Goal: Use online tool/utility: Utilize a website feature to perform a specific function

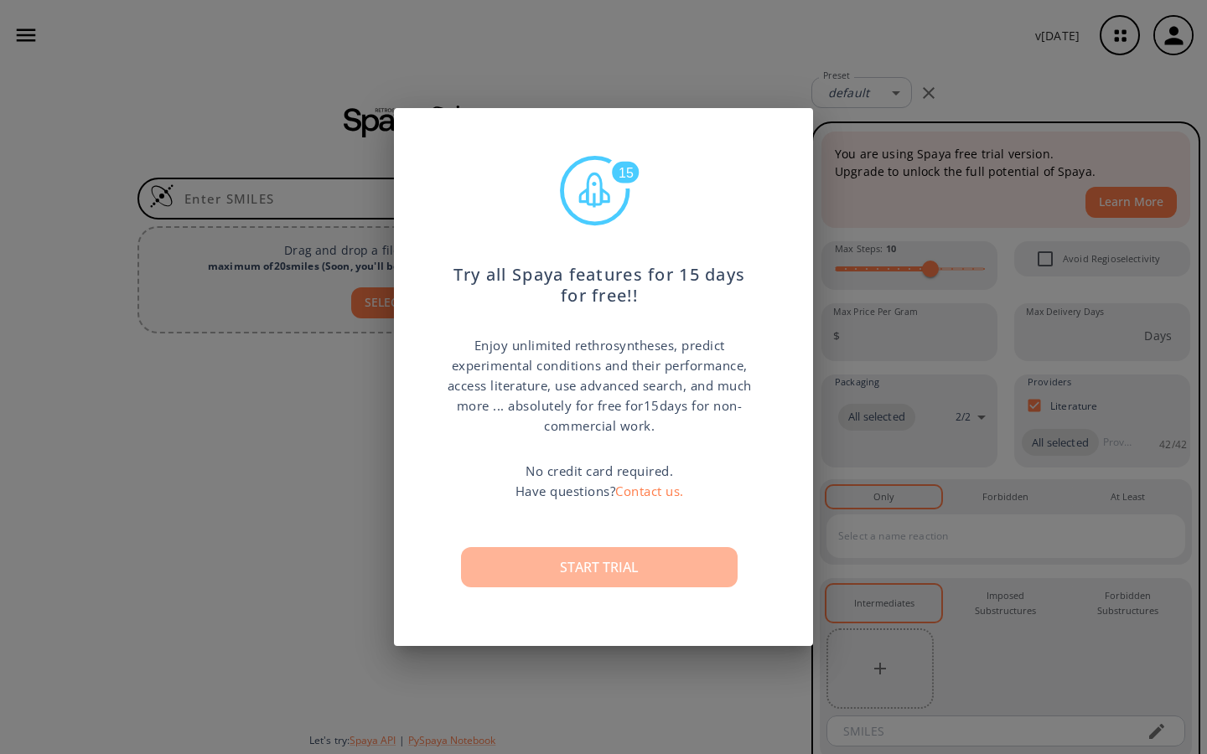
click at [591, 577] on button "Start trial" at bounding box center [599, 567] width 277 height 40
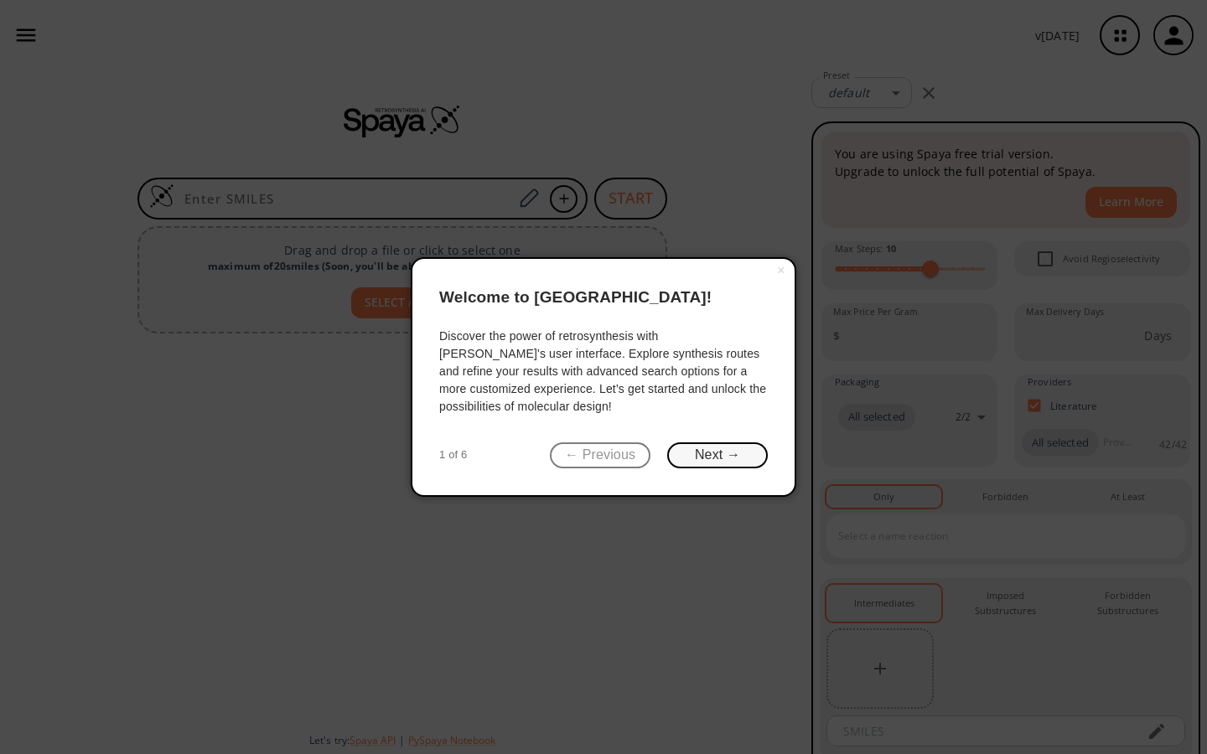
click at [705, 461] on button "Next →" at bounding box center [717, 456] width 101 height 26
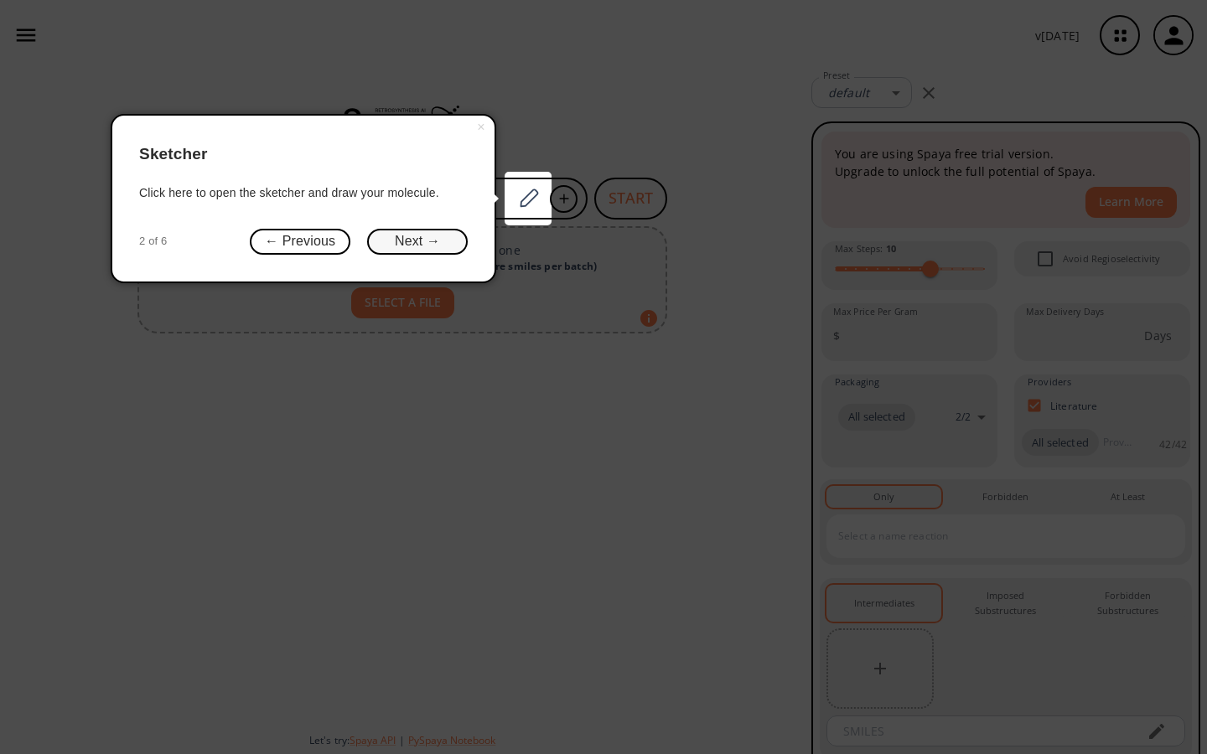
click at [417, 242] on button "Next →" at bounding box center [417, 242] width 101 height 26
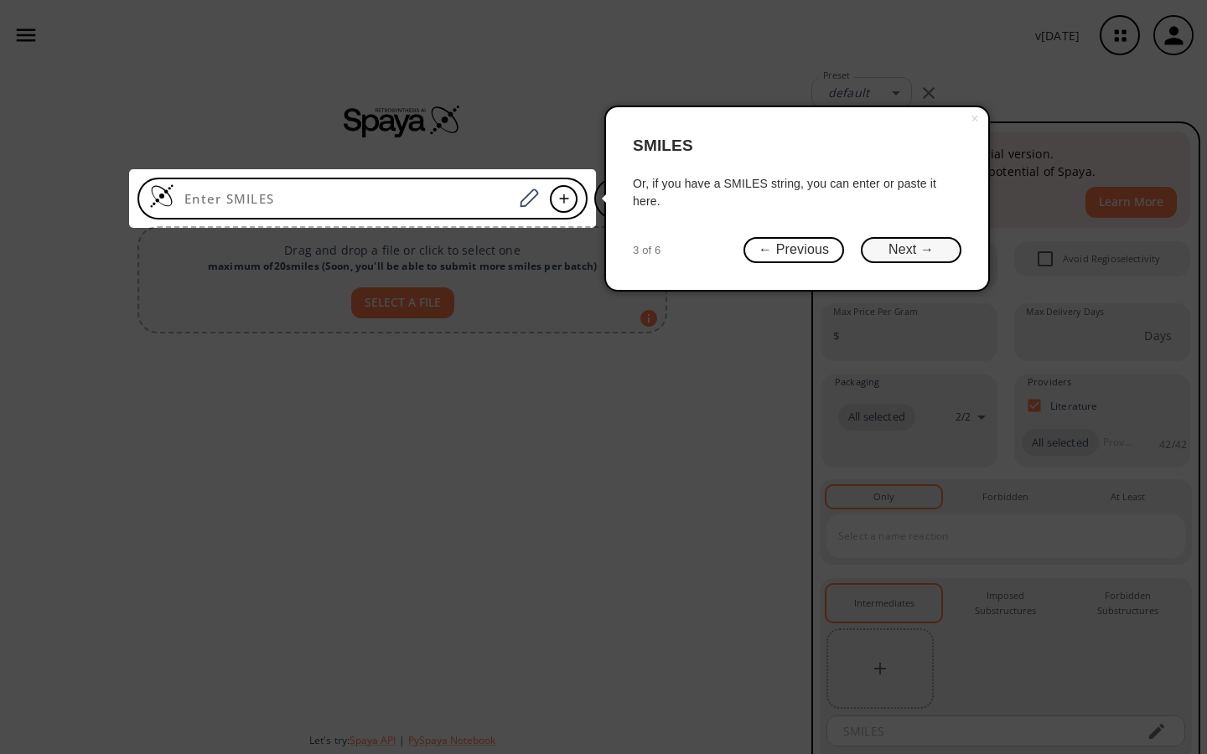
click at [924, 251] on button "Next →" at bounding box center [911, 250] width 101 height 26
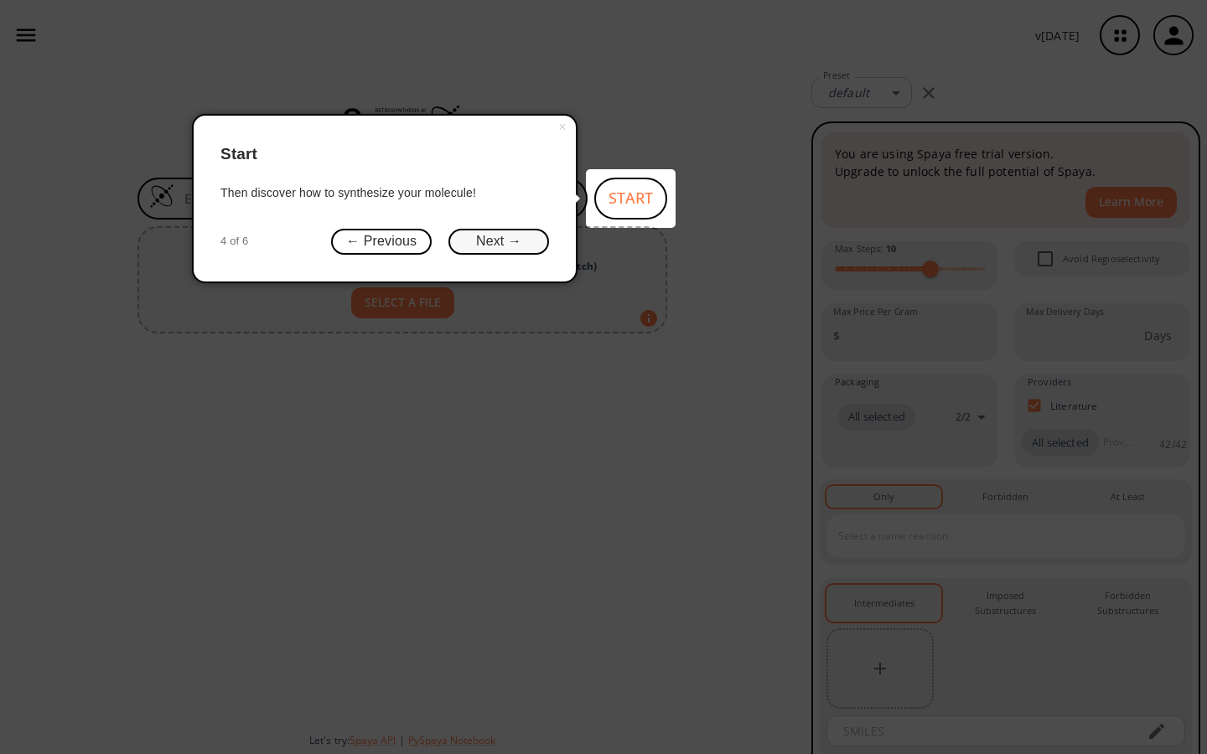
click at [494, 245] on button "Next →" at bounding box center [498, 242] width 101 height 26
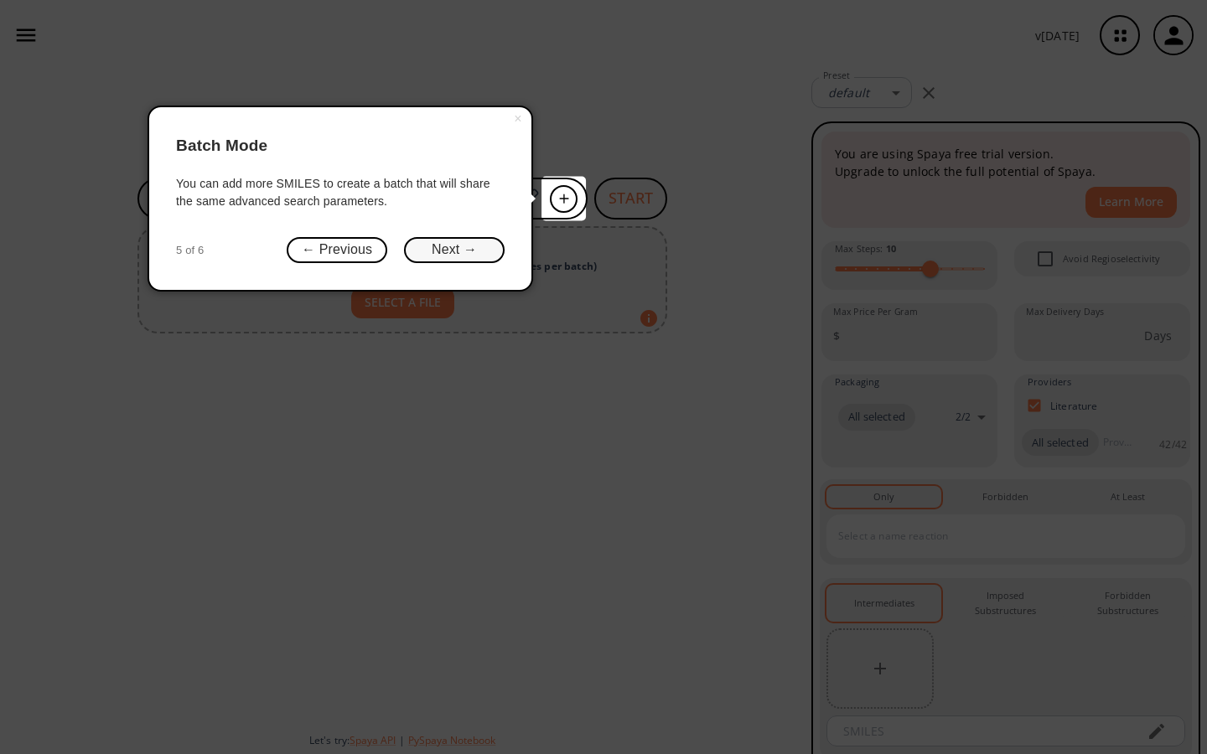
click at [450, 259] on button "Next →" at bounding box center [454, 250] width 101 height 26
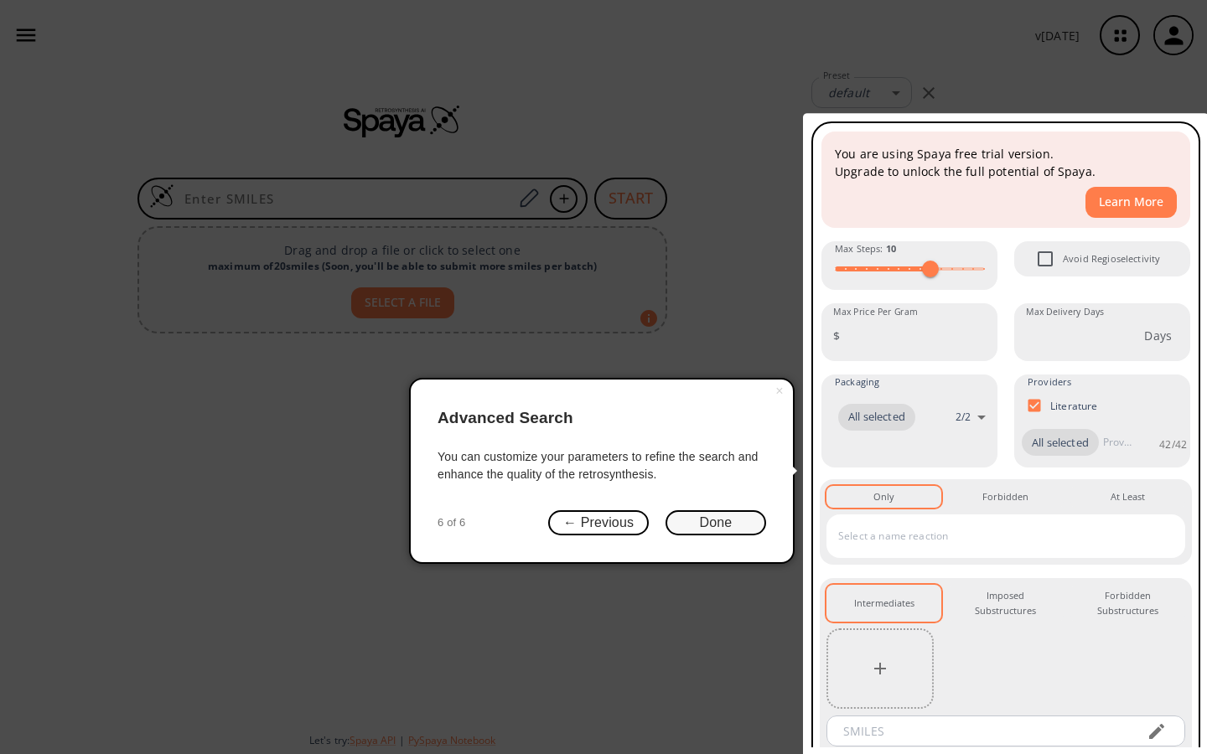
click at [700, 519] on button "Done" at bounding box center [716, 523] width 101 height 26
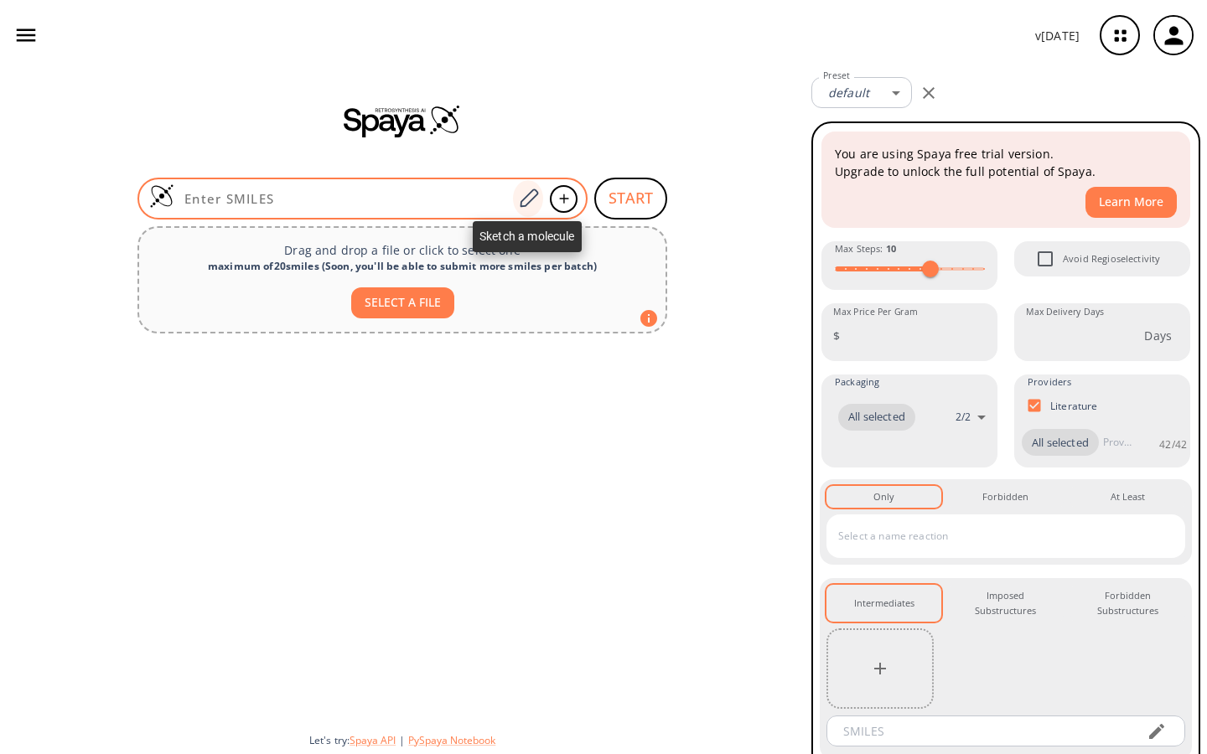
click at [526, 206] on icon at bounding box center [528, 199] width 23 height 22
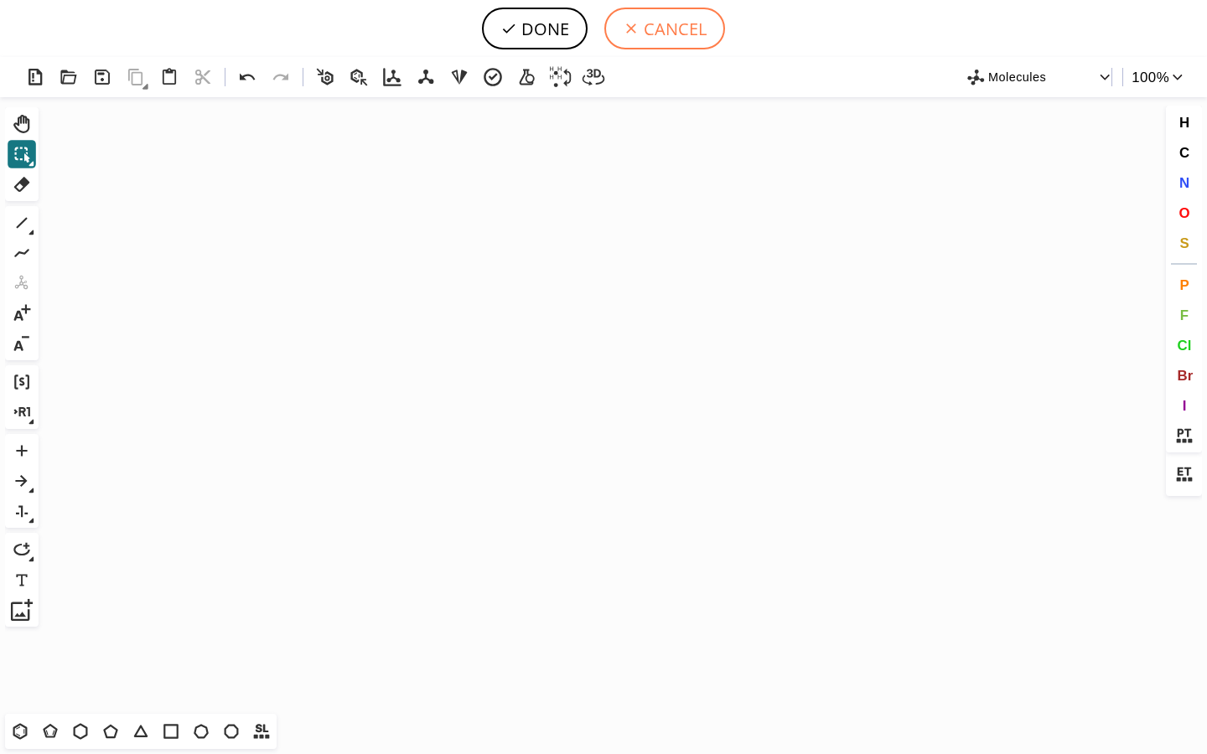
click at [657, 21] on button "CANCEL" at bounding box center [664, 29] width 121 height 42
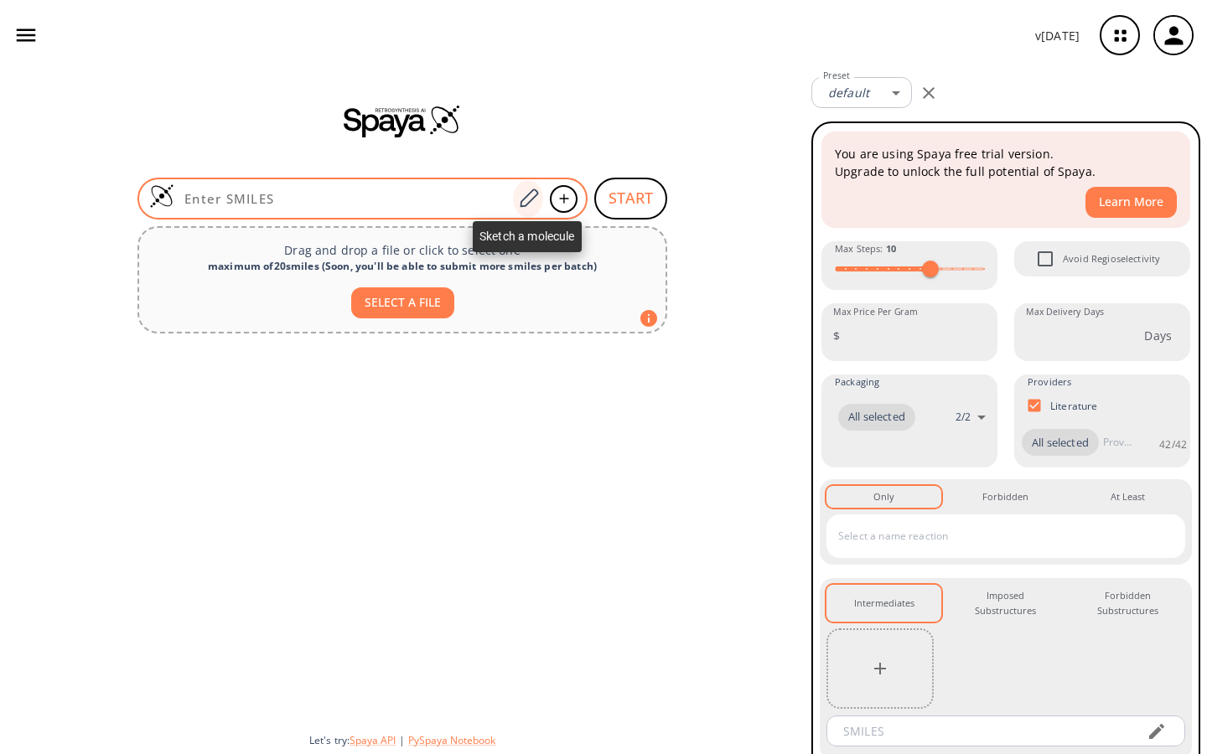
click at [541, 194] on div at bounding box center [528, 198] width 30 height 37
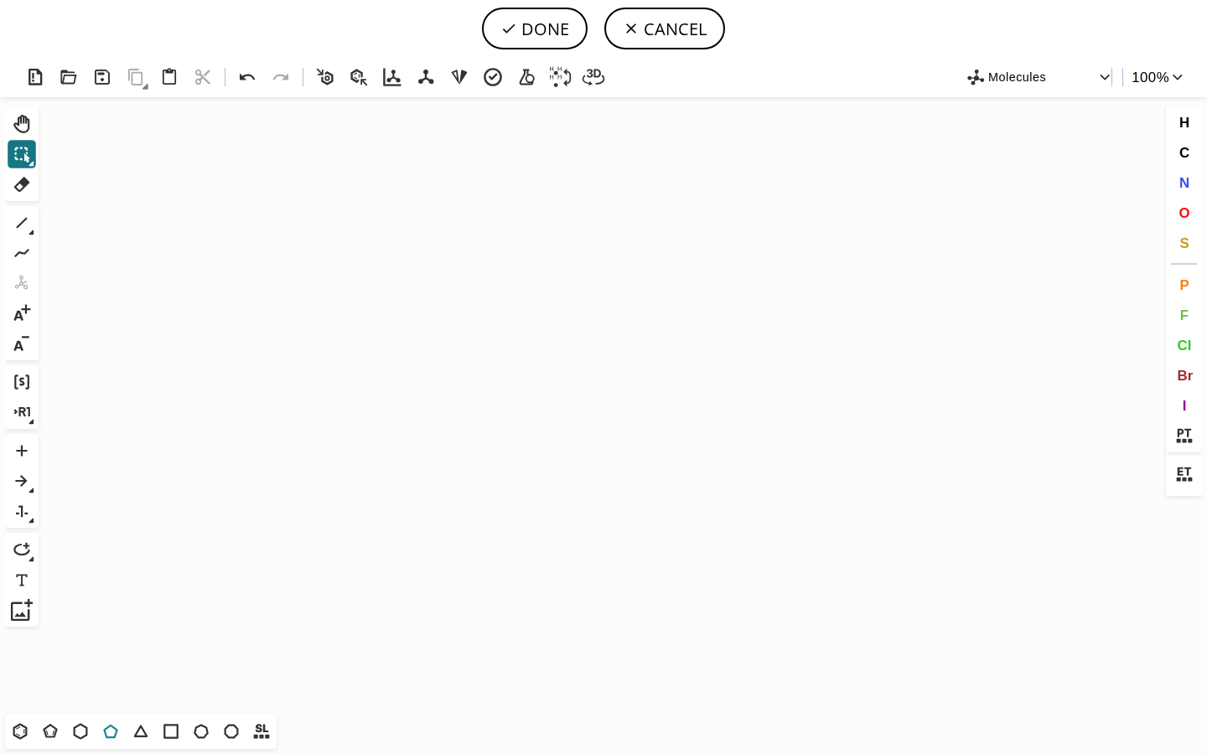
click at [114, 729] on icon at bounding box center [110, 732] width 14 height 14
click at [298, 505] on icon "Created with Raphaël 2.3.0" at bounding box center [603, 405] width 1117 height 617
click at [517, 38] on button "DONE" at bounding box center [535, 29] width 106 height 42
type input "C1CCCC1"
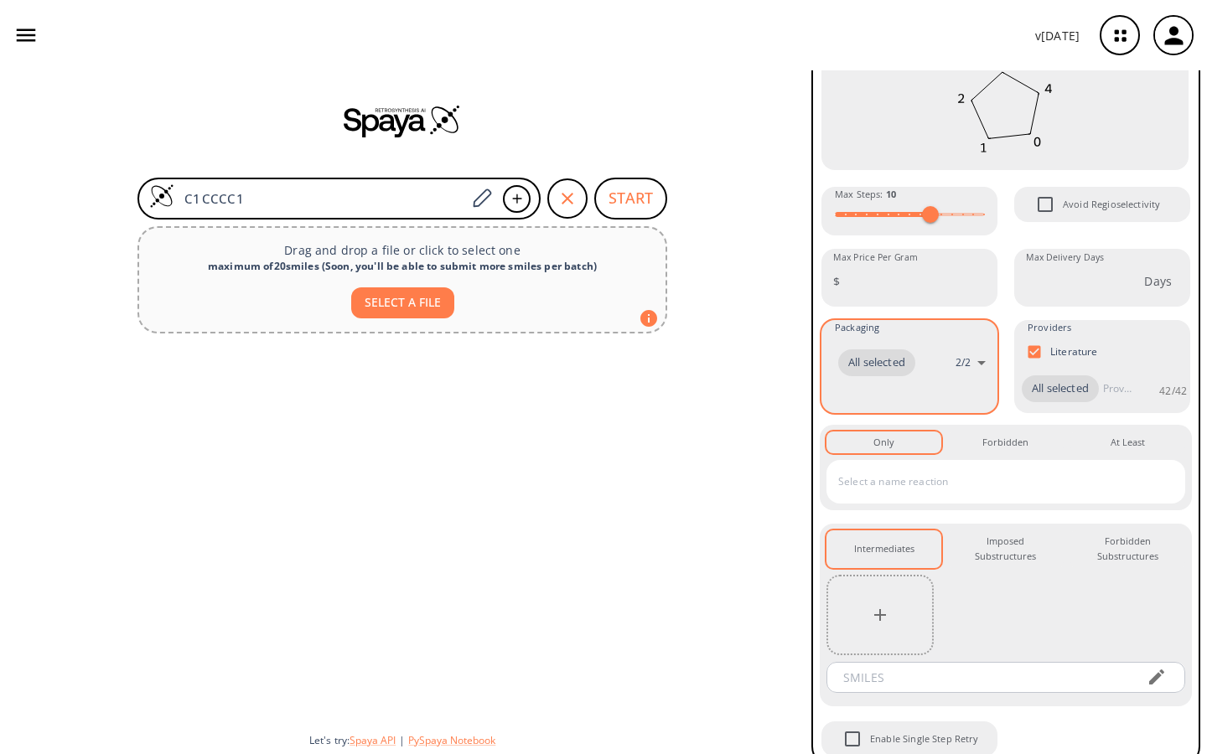
scroll to position [236, 0]
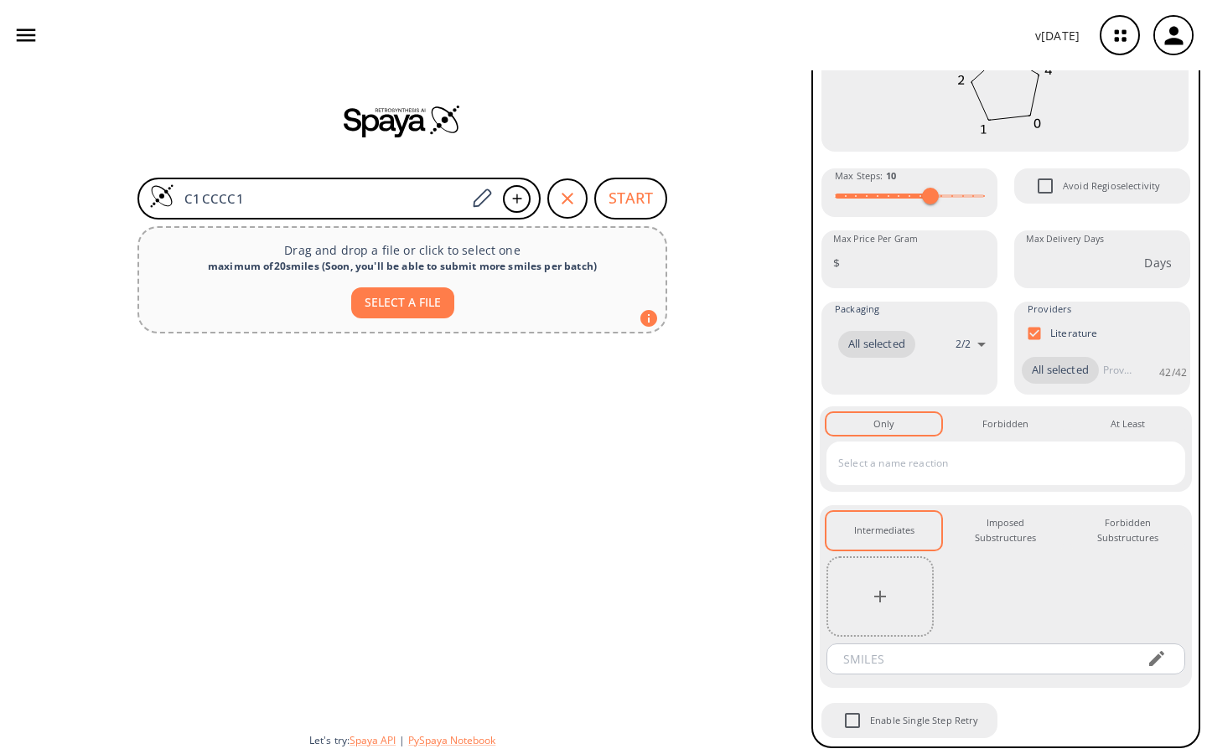
click at [932, 481] on div "​" at bounding box center [1006, 464] width 359 height 44
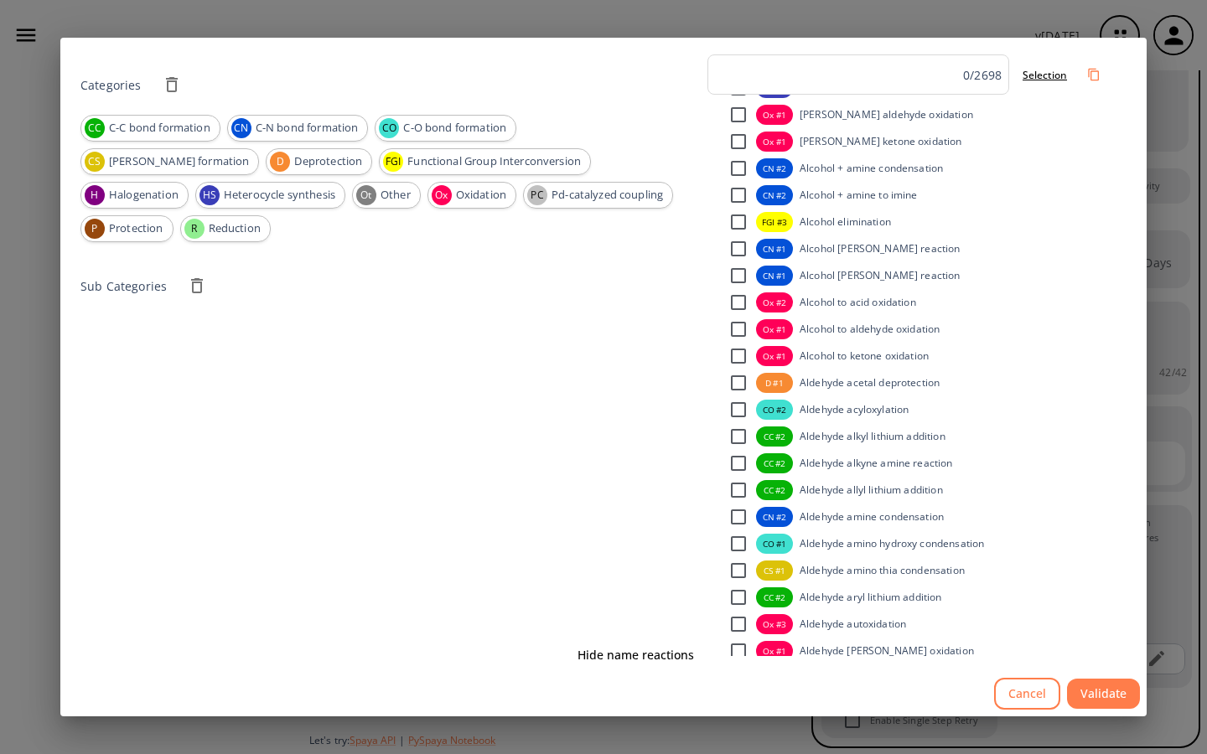
scroll to position [4310, 0]
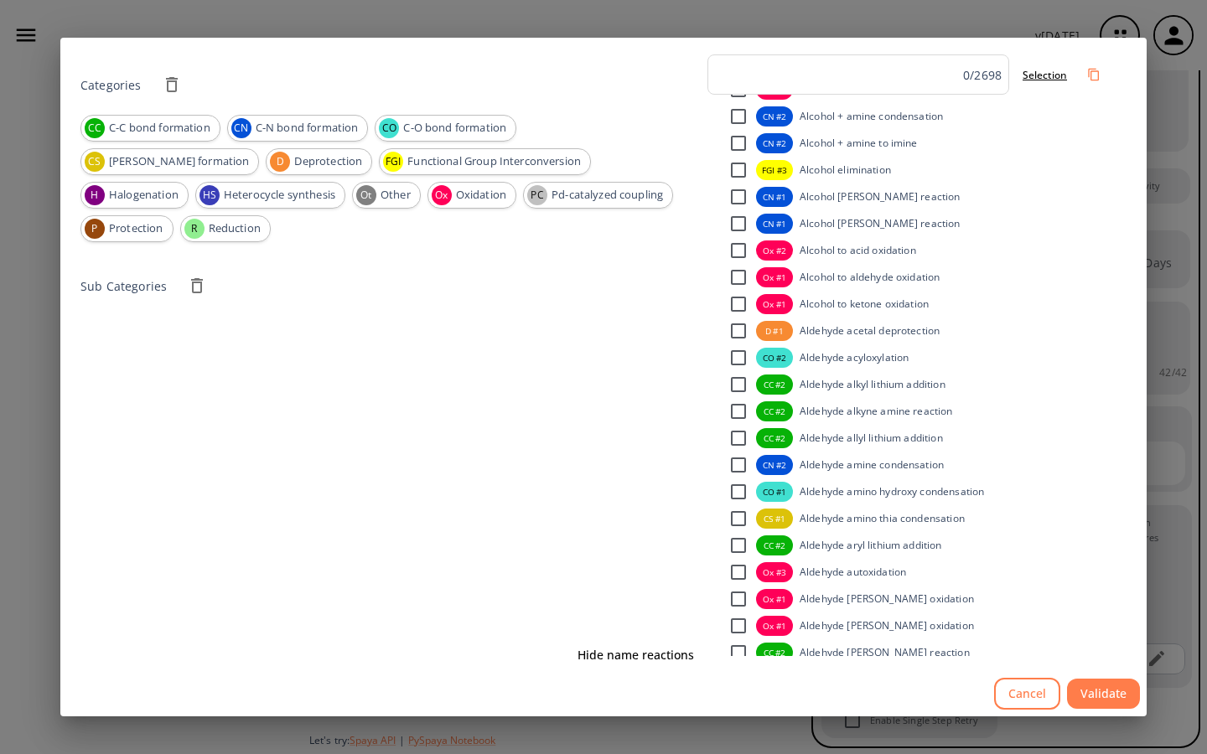
click at [744, 421] on input "checkbox" at bounding box center [738, 438] width 35 height 35
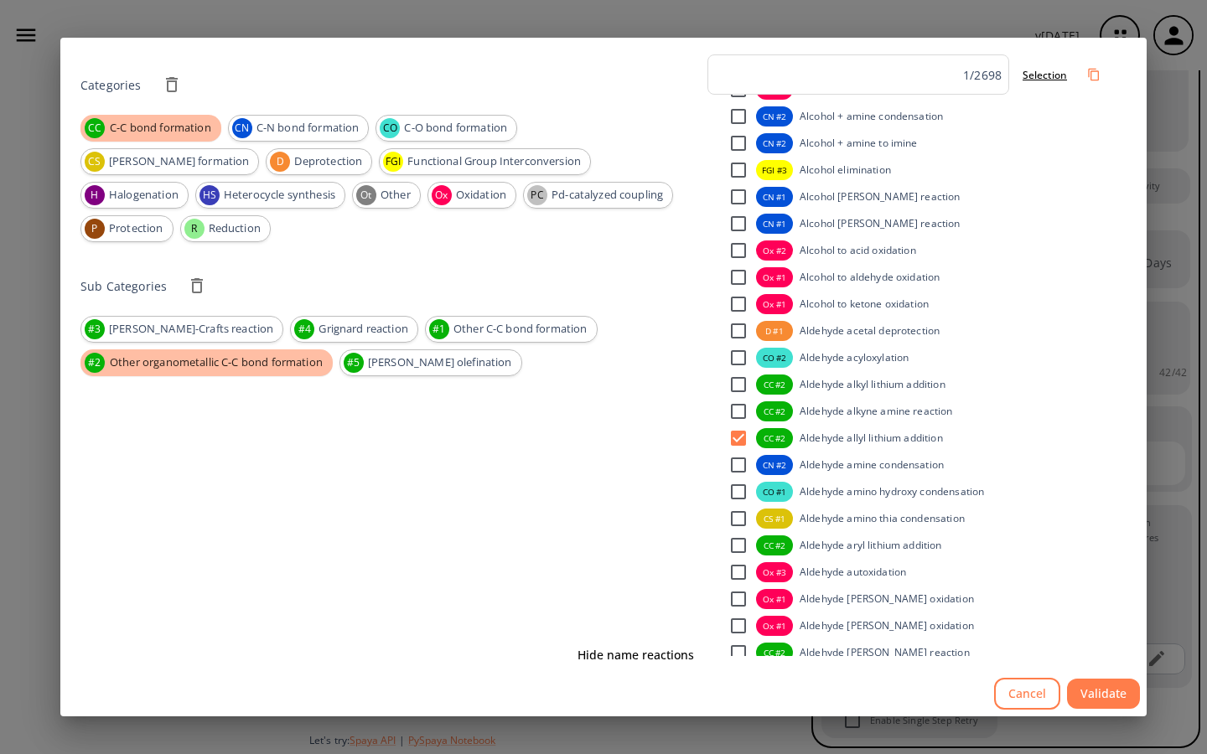
click at [744, 399] on input "checkbox" at bounding box center [738, 411] width 35 height 35
click at [1096, 694] on button "Validate" at bounding box center [1103, 694] width 73 height 31
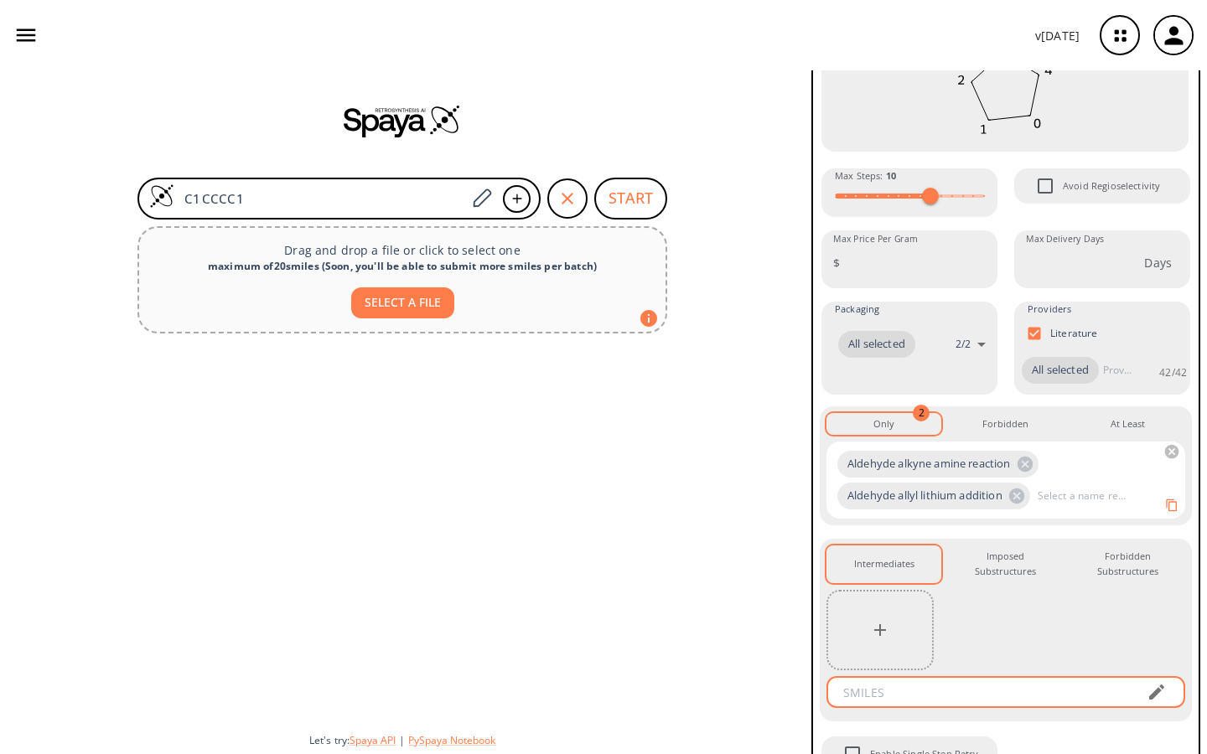
click at [921, 690] on input "text" at bounding box center [983, 692] width 302 height 31
click at [1156, 681] on button "button" at bounding box center [1157, 693] width 34 height 34
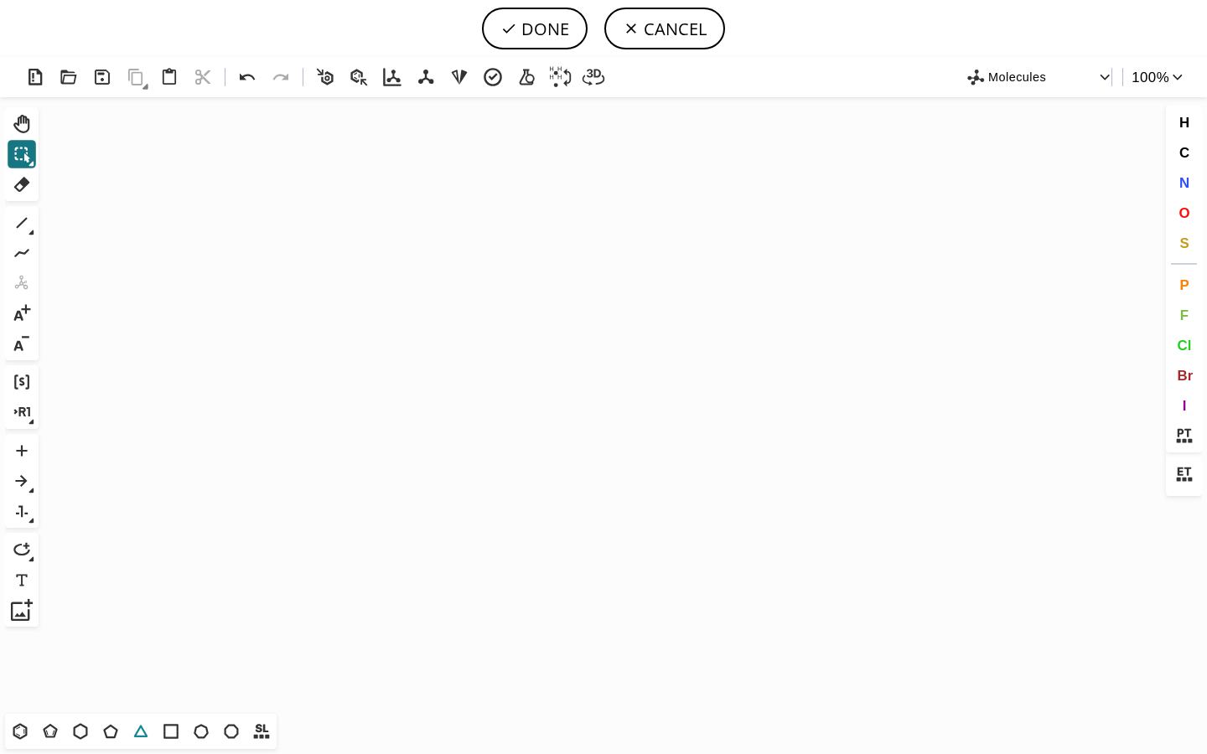
click at [137, 739] on icon at bounding box center [141, 732] width 22 height 22
click at [313, 496] on icon "Created with Raphaël 2.3.0" at bounding box center [603, 405] width 1117 height 617
click at [513, 24] on icon at bounding box center [508, 28] width 17 height 17
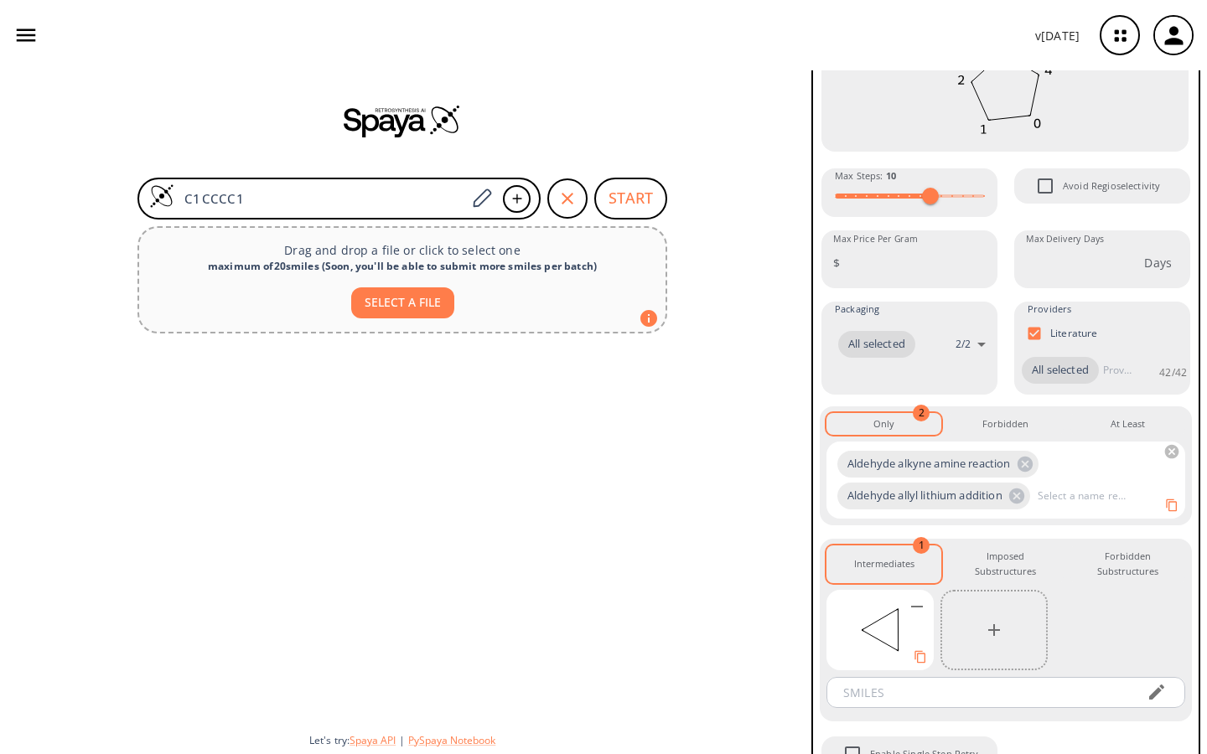
scroll to position [269, 0]
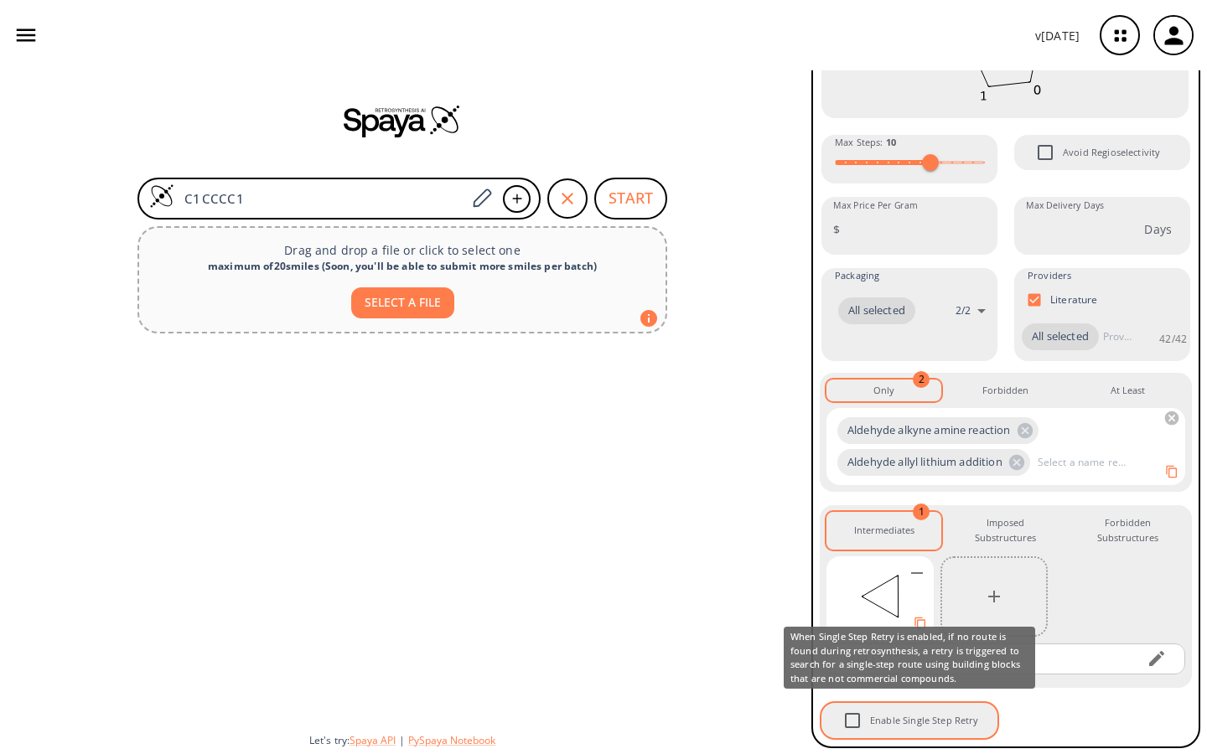
click at [851, 718] on input "Enable Single Step Retry" at bounding box center [852, 720] width 35 height 35
checkbox input "false"
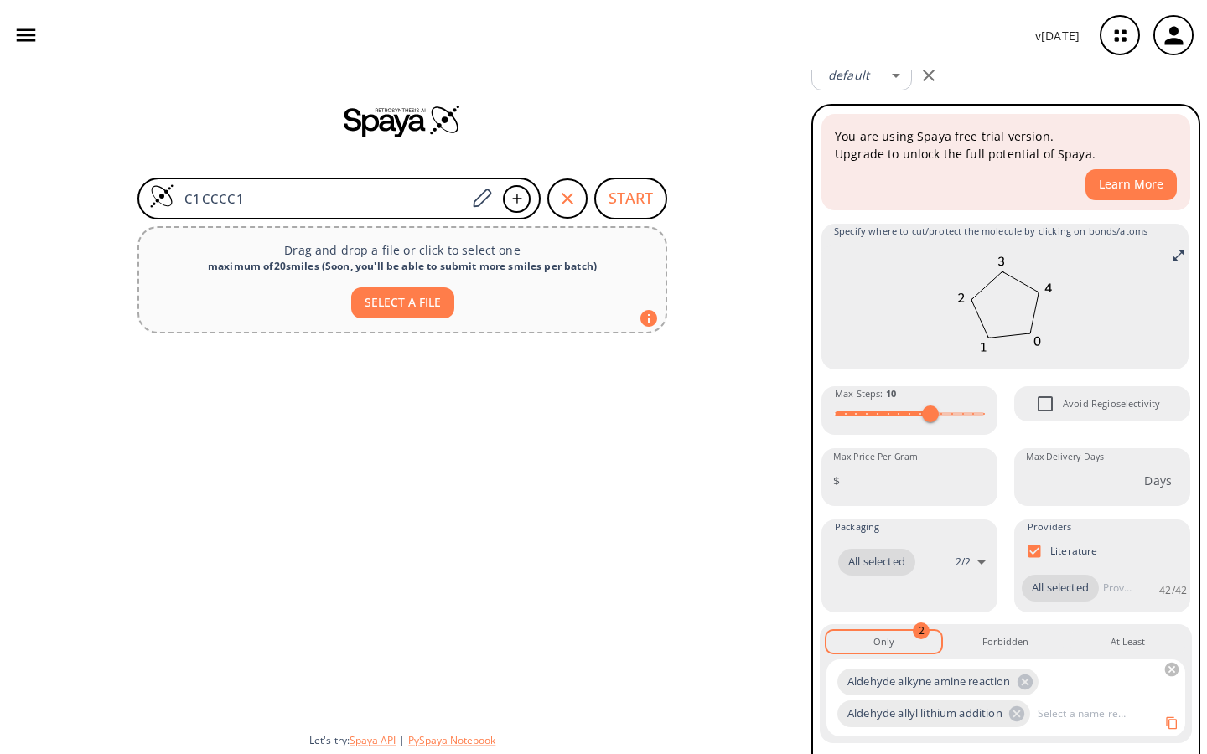
scroll to position [0, 0]
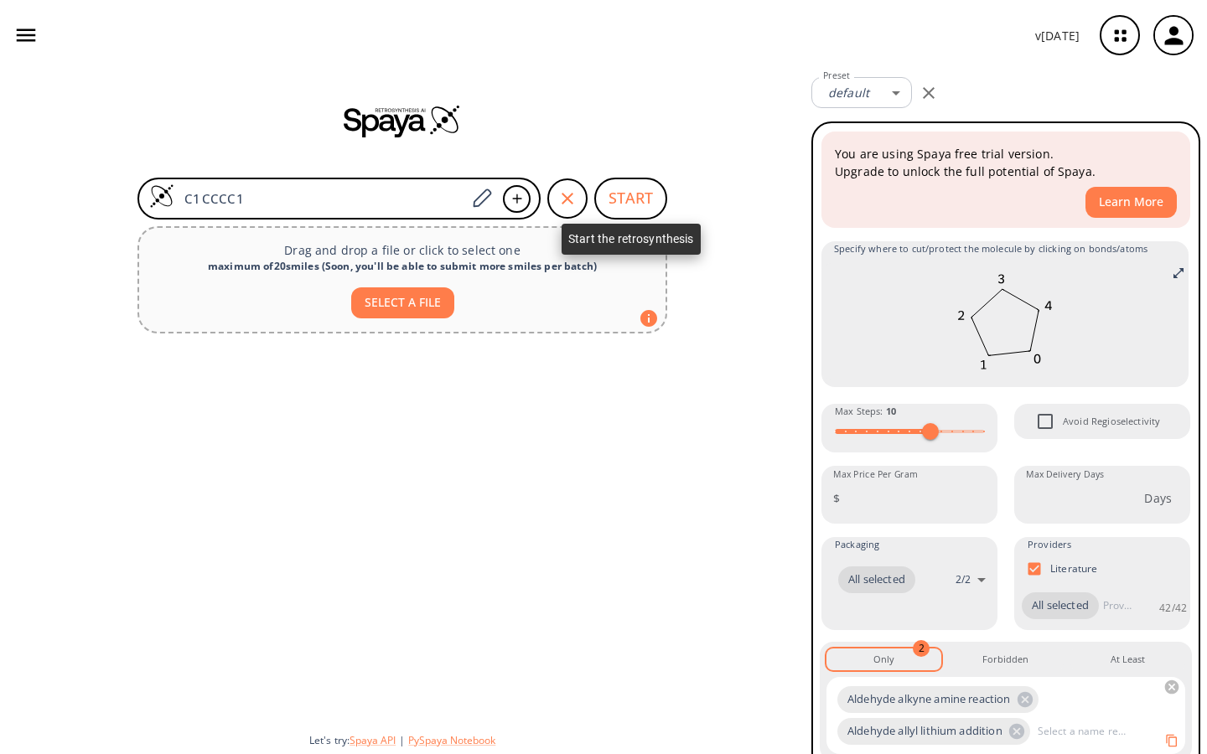
click at [625, 188] on button "START" at bounding box center [630, 199] width 73 height 42
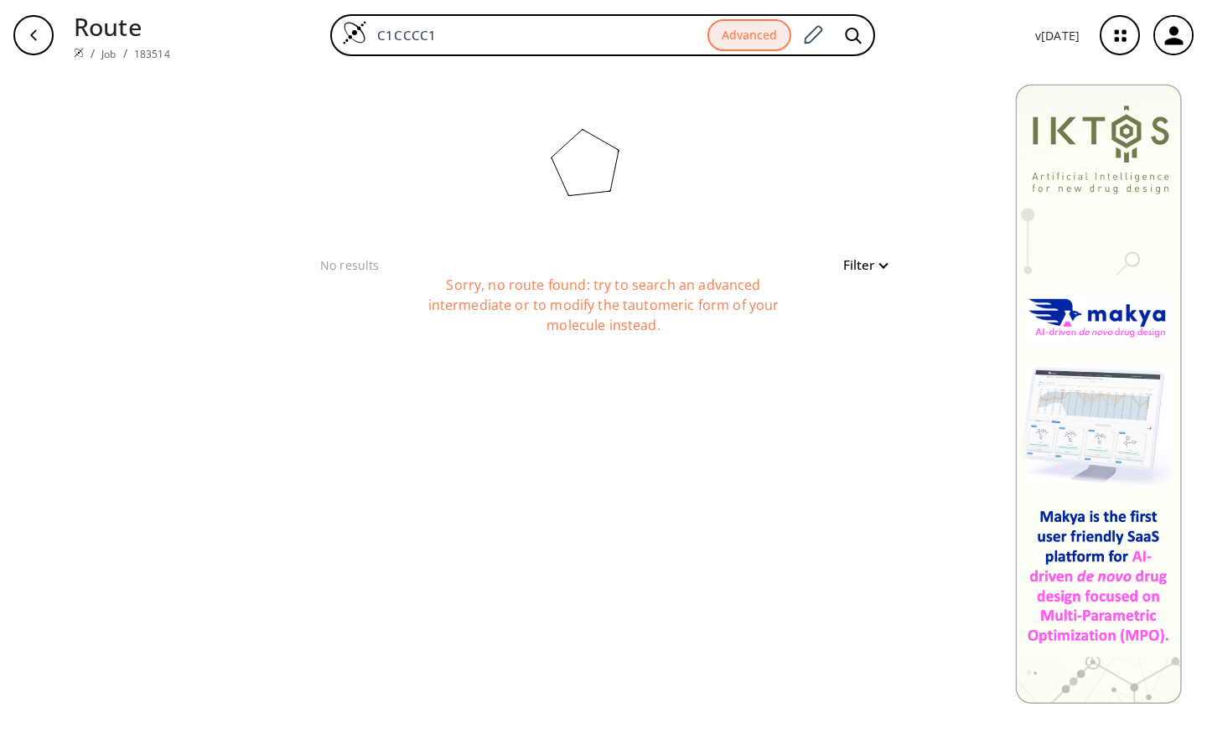
click at [195, 588] on div "clear No results Filter Sorry, no route found: try to search an advanced interm…" at bounding box center [603, 412] width 1207 height 684
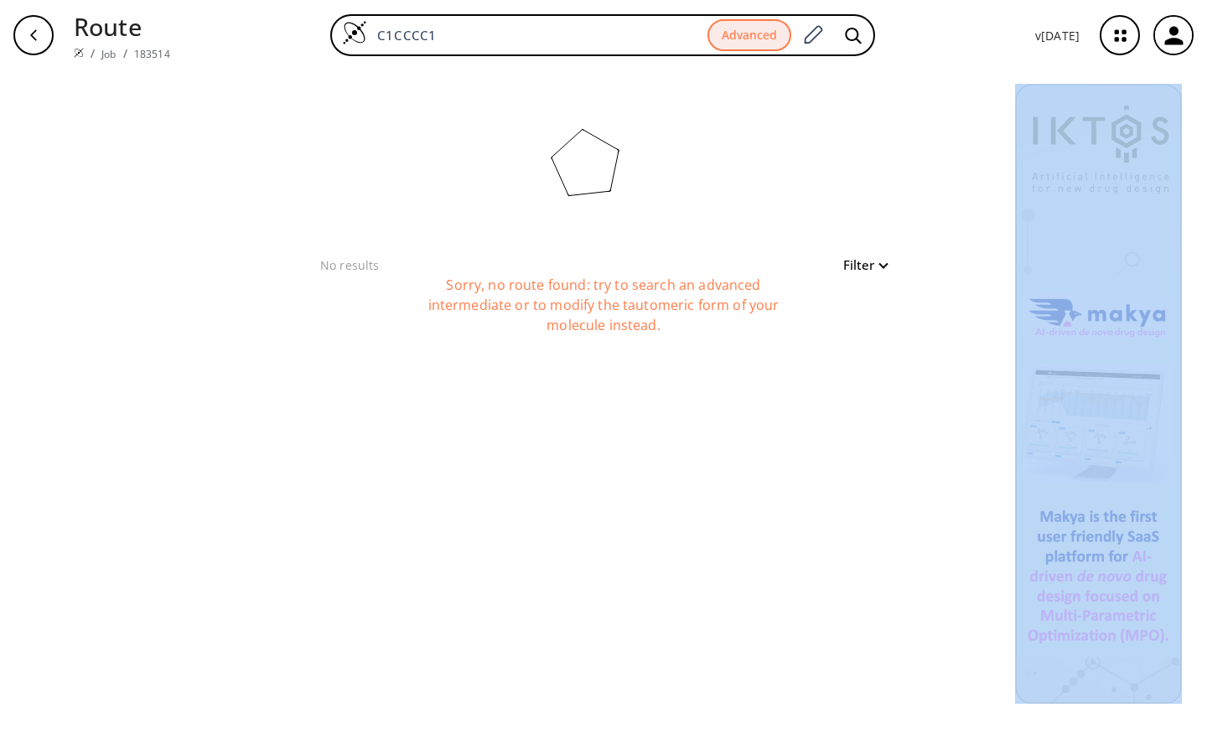
click at [195, 588] on div "clear No results Filter Sorry, no route found: try to search an advanced interm…" at bounding box center [603, 412] width 1207 height 684
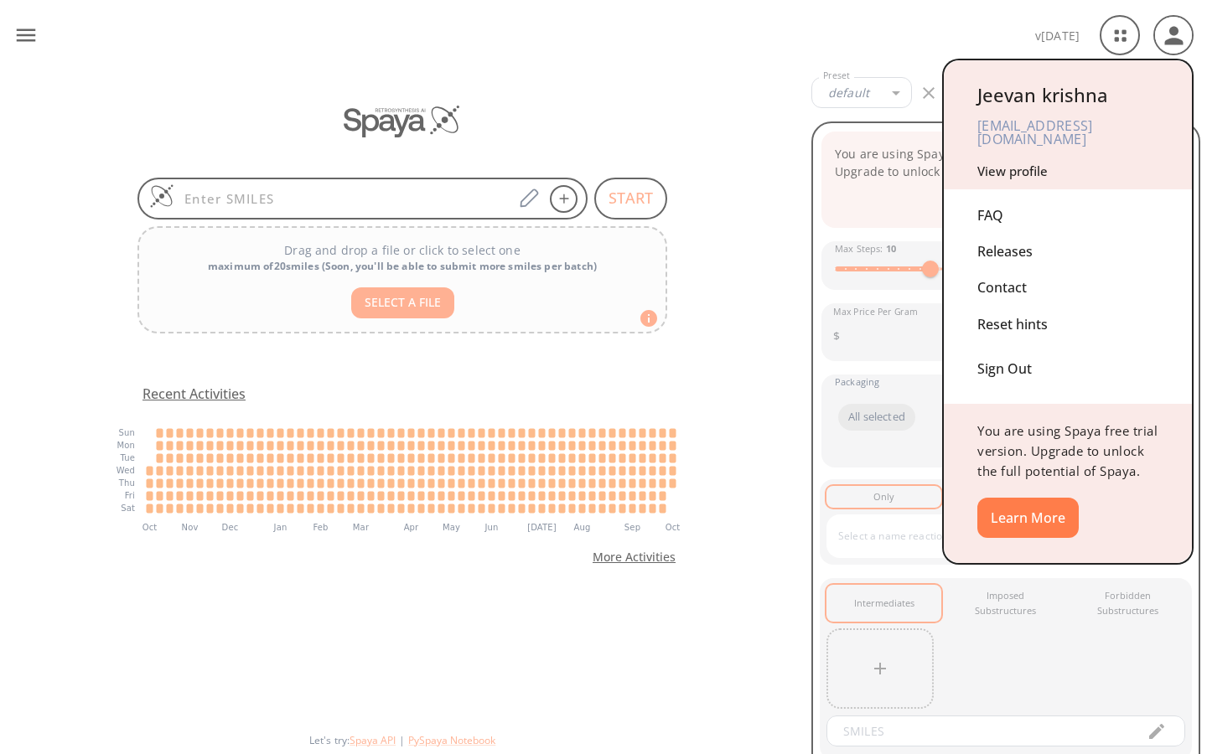
click at [1003, 370] on div "Sign Out" at bounding box center [1067, 365] width 181 height 44
